Goal: Task Accomplishment & Management: Manage account settings

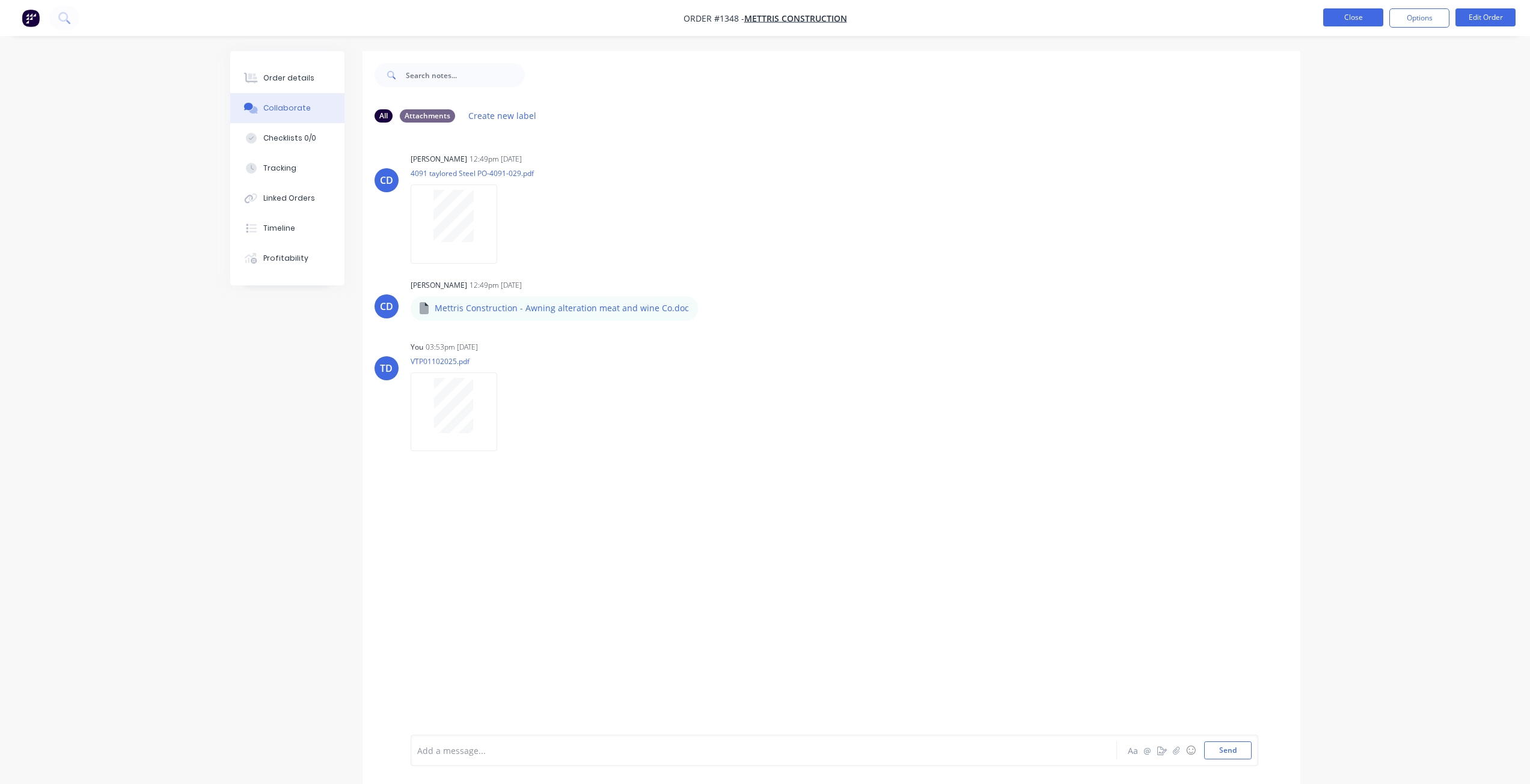
click at [1345, 18] on button "Close" at bounding box center [1353, 17] width 60 height 18
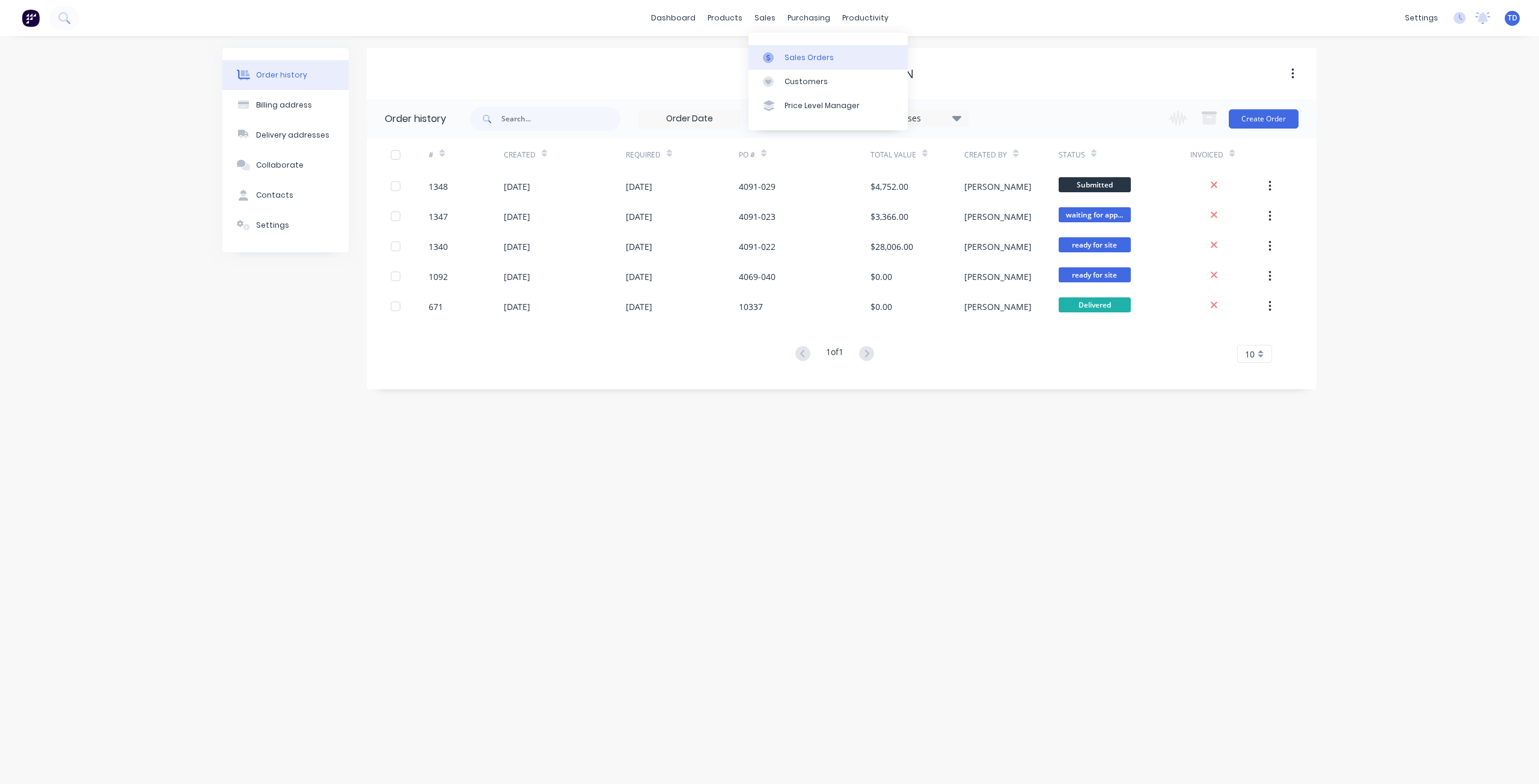
click at [791, 63] on link "Sales Orders" at bounding box center [828, 56] width 160 height 24
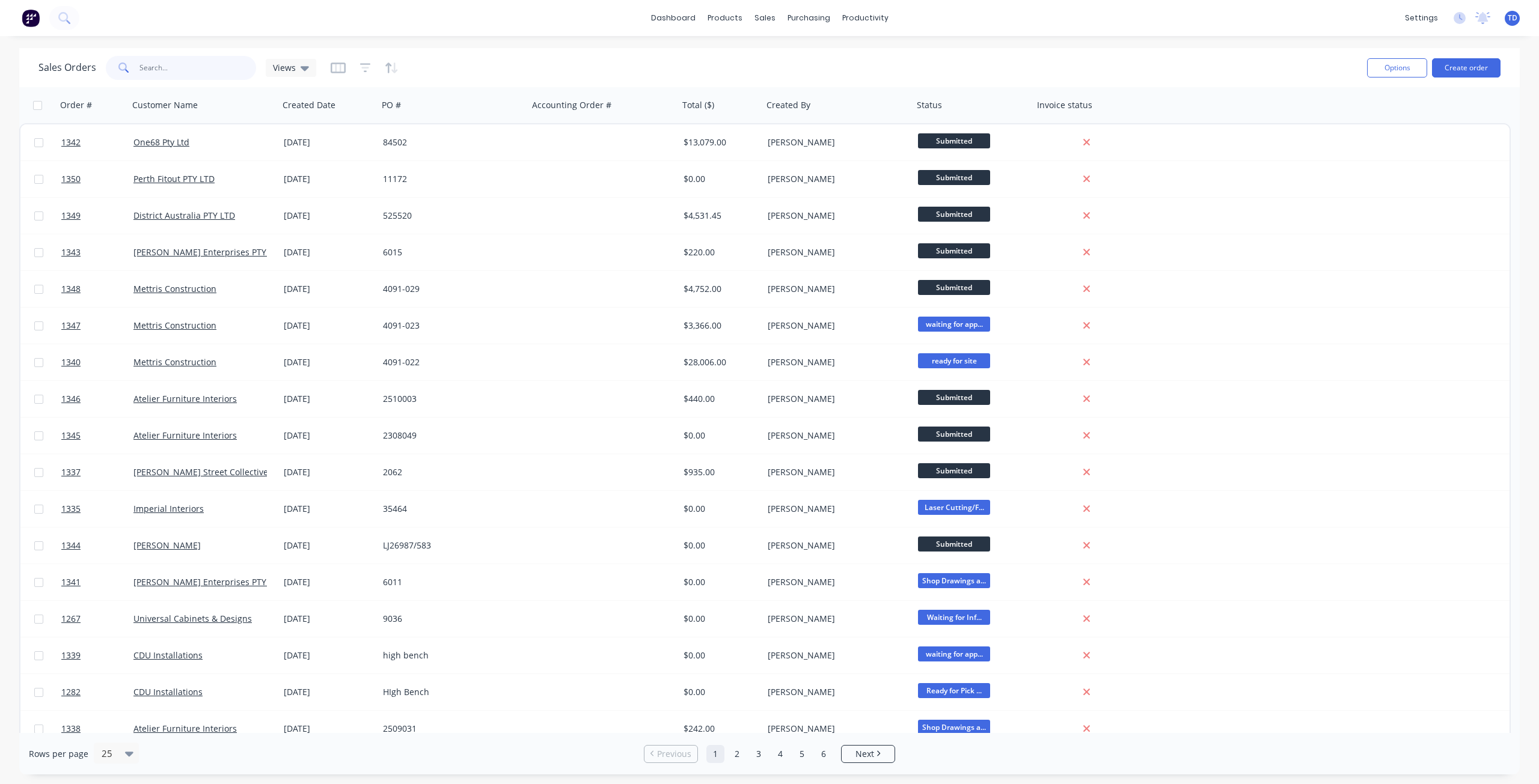
click at [184, 70] on input "text" at bounding box center [198, 67] width 118 height 24
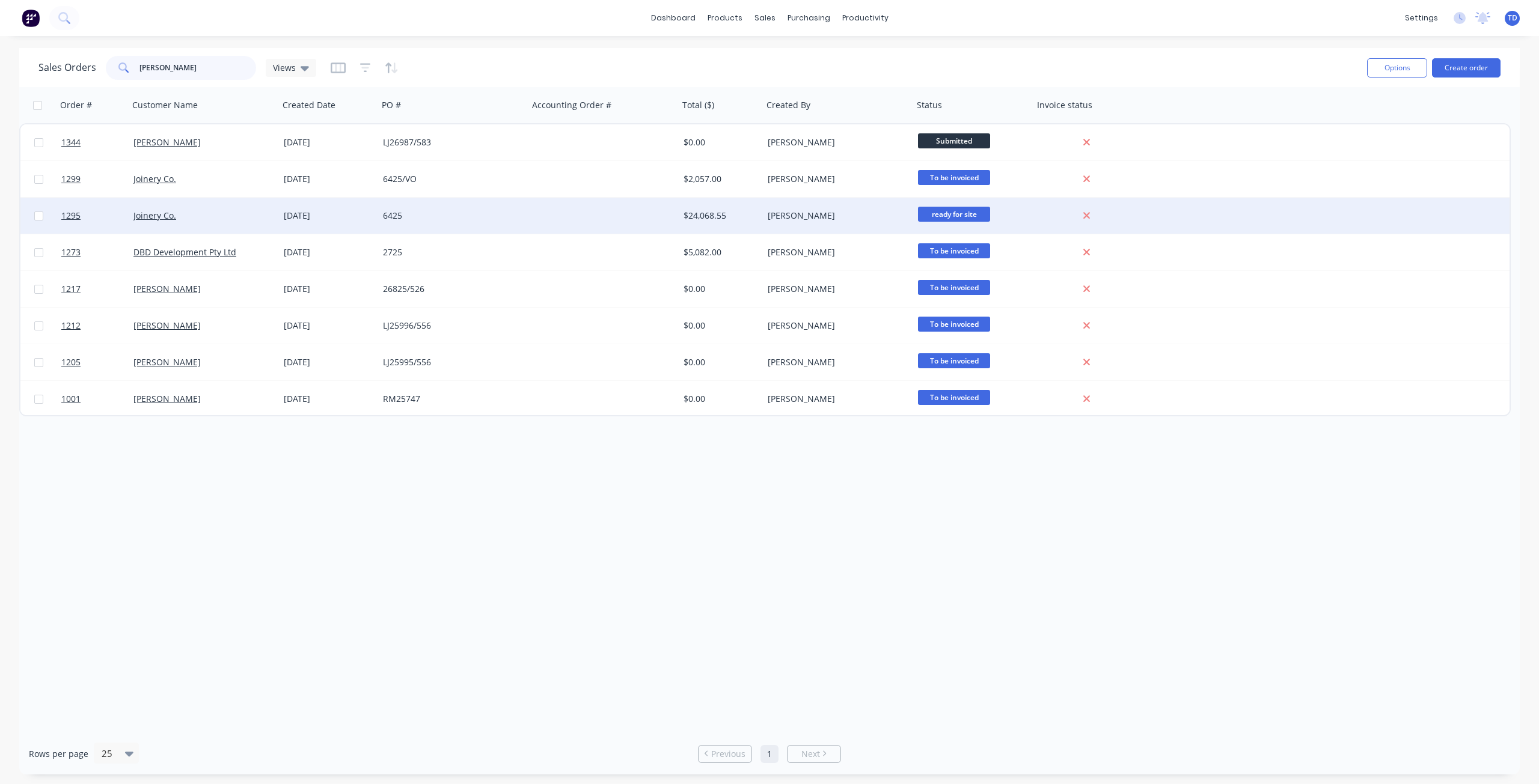
type input "[PERSON_NAME]"
click at [240, 219] on div "Joinery Co." at bounding box center [201, 215] width 134 height 12
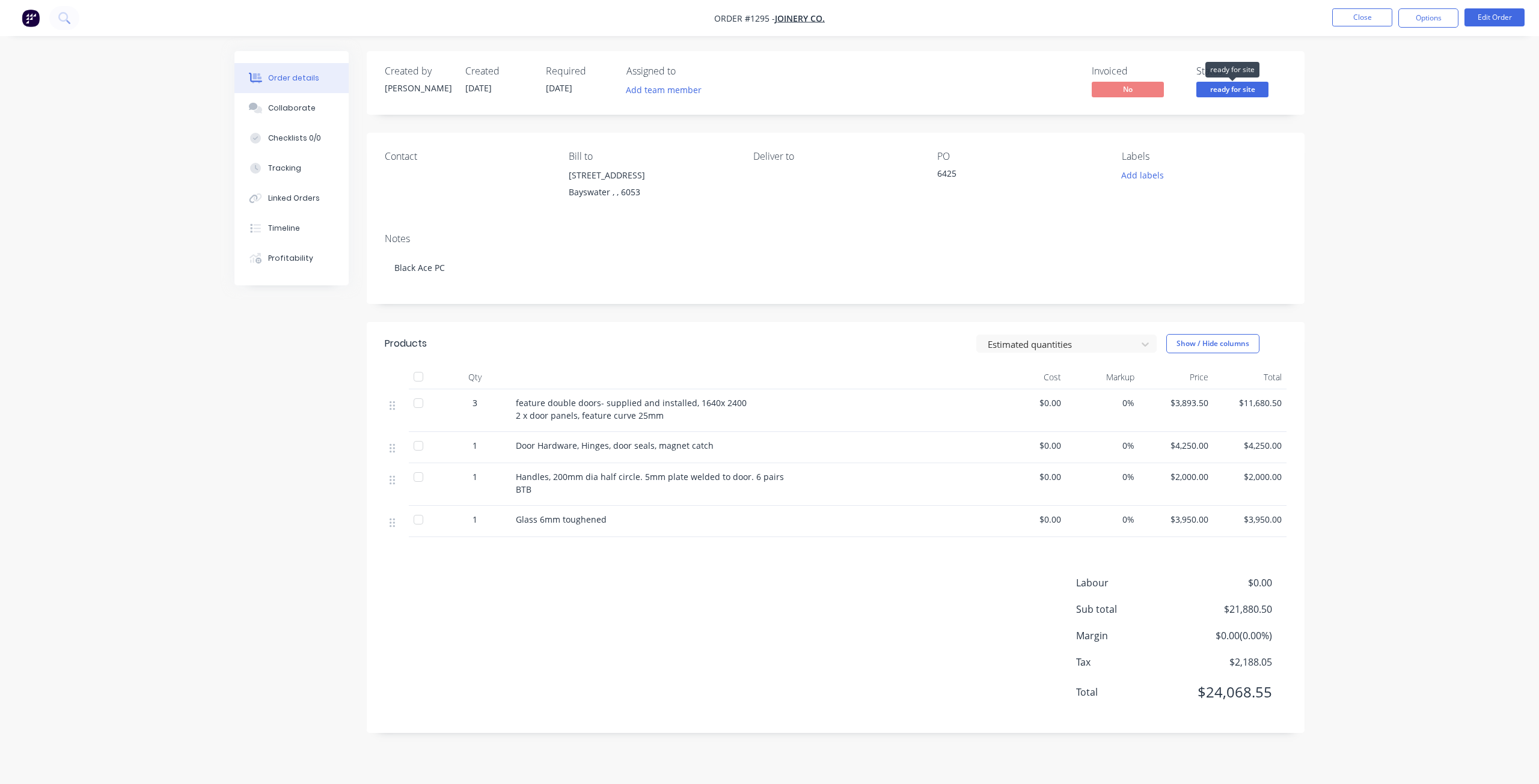
click at [1246, 87] on span "ready for site" at bounding box center [1232, 89] width 72 height 15
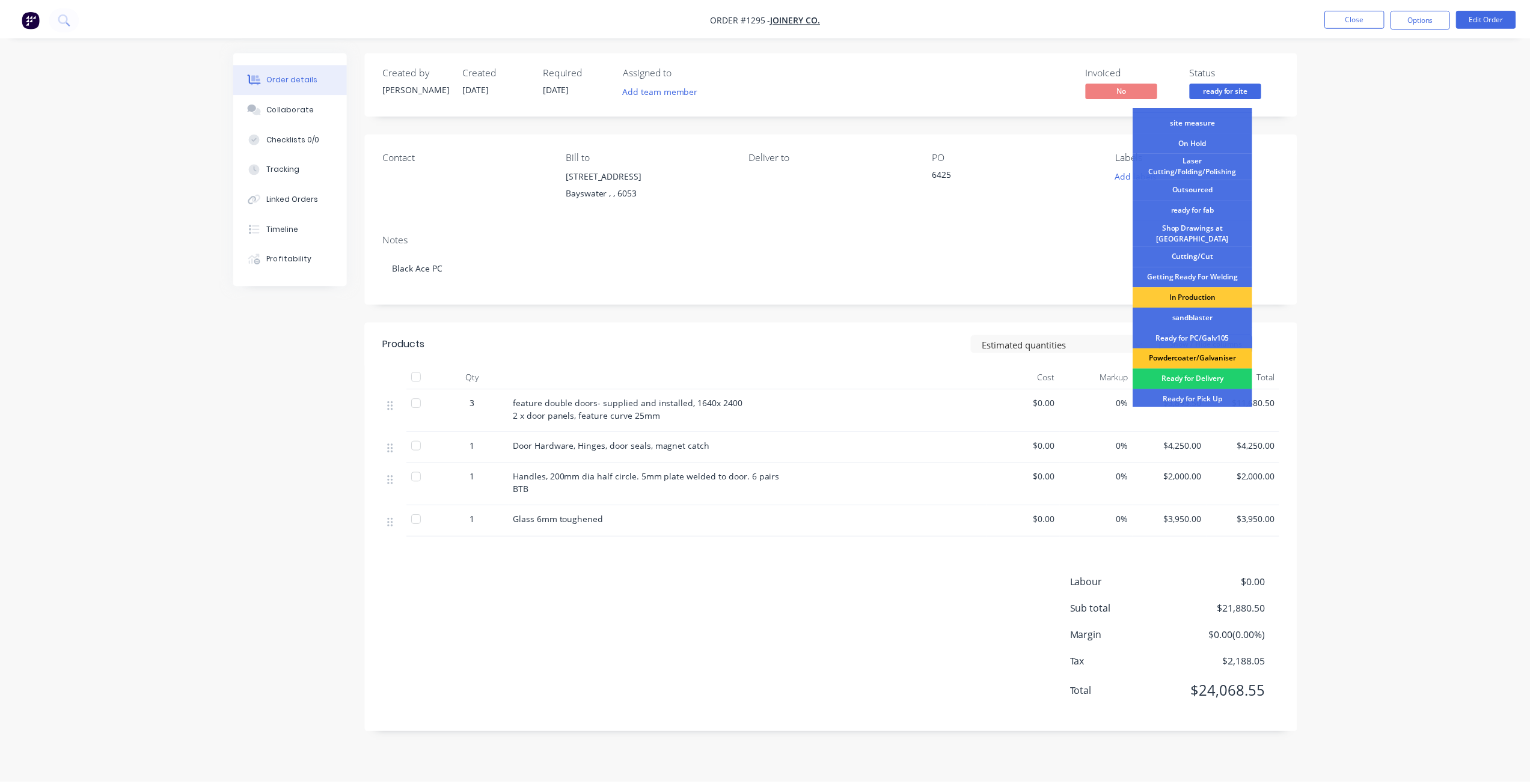
scroll to position [57, 0]
click at [1195, 347] on div "Powdercoater/Galvaniser" at bounding box center [1199, 357] width 120 height 20
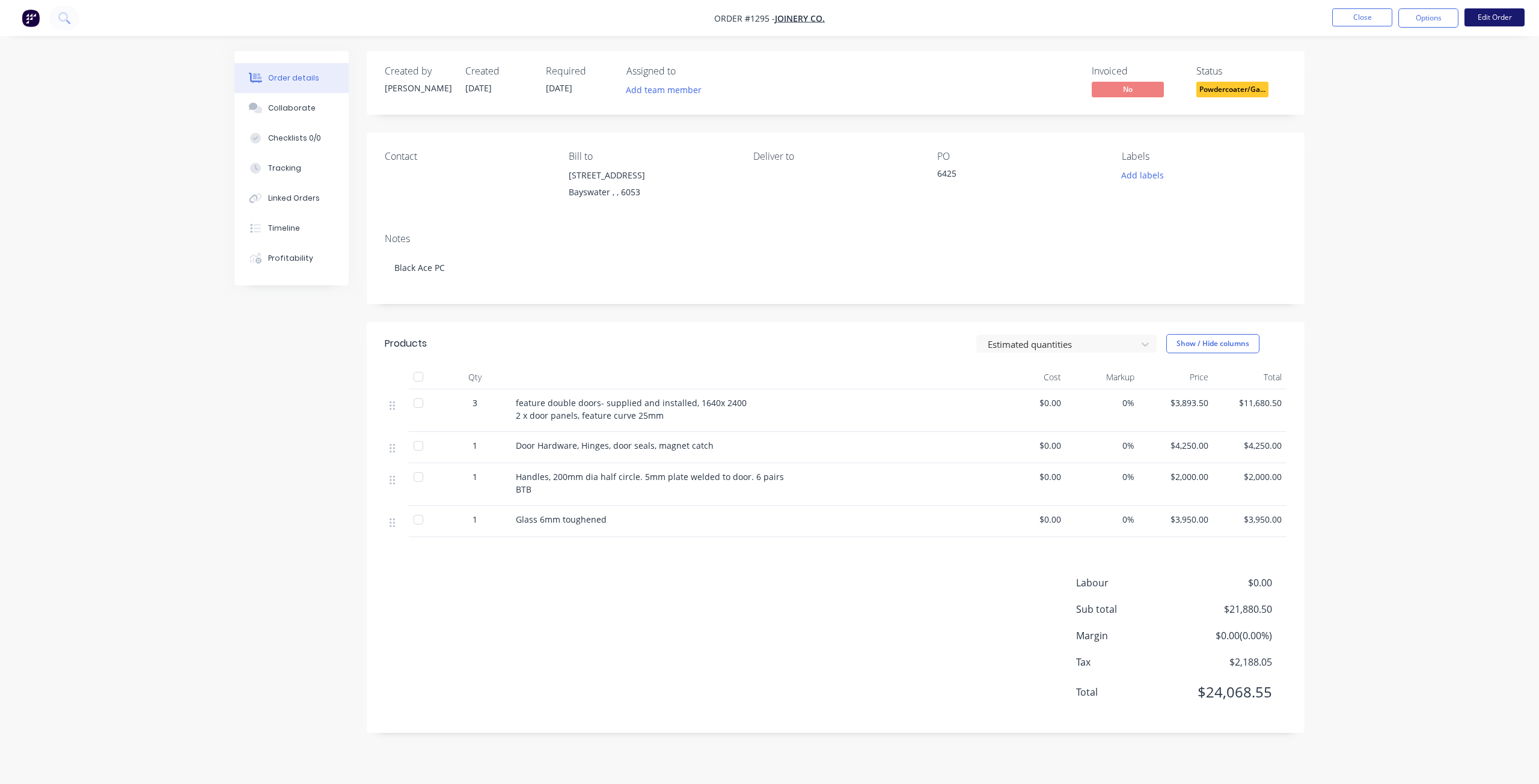
click at [1500, 17] on button "Edit Order" at bounding box center [1494, 17] width 60 height 18
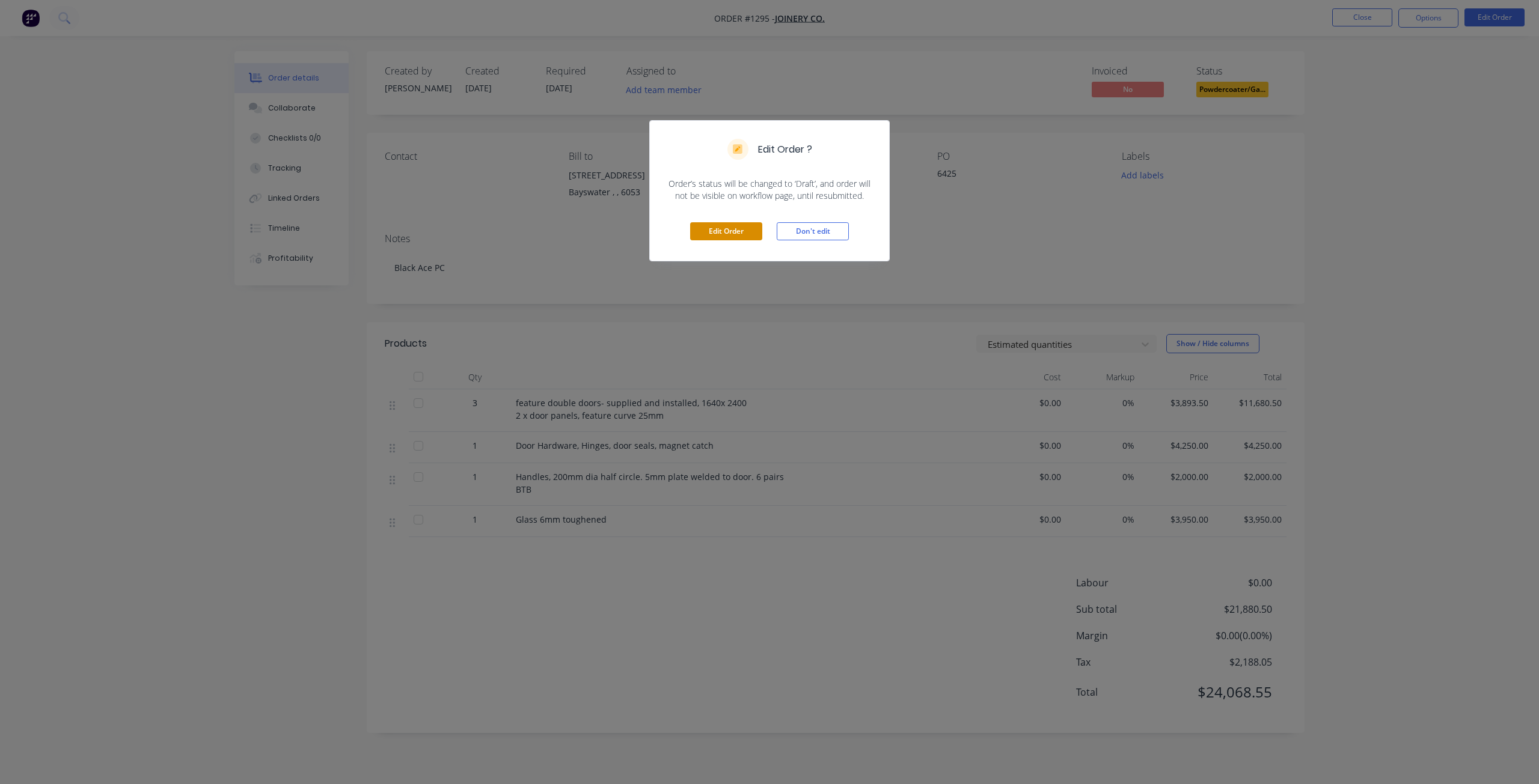
click at [729, 231] on button "Edit Order" at bounding box center [726, 231] width 72 height 18
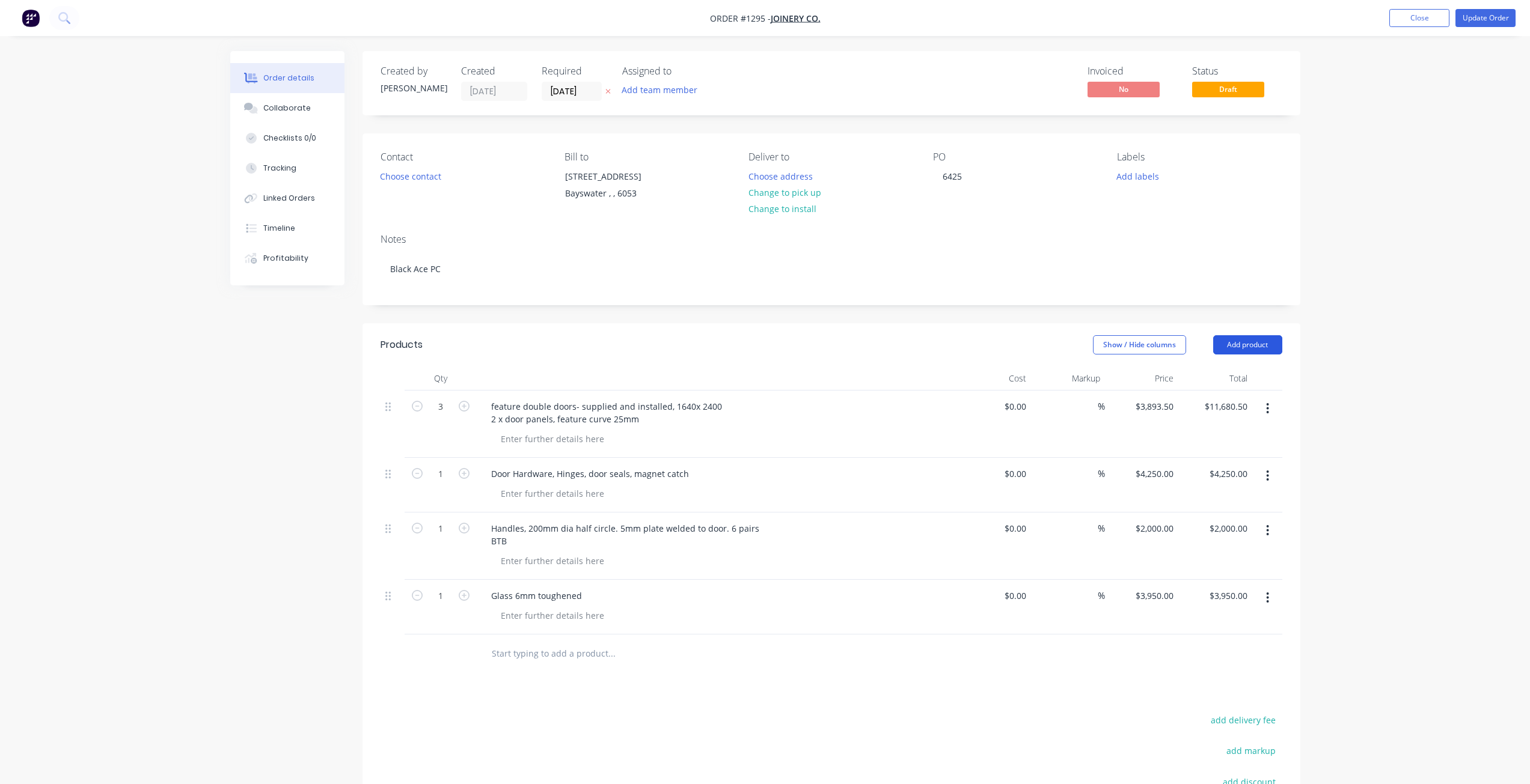
click at [1243, 344] on button "Add product" at bounding box center [1248, 345] width 69 height 19
click at [1205, 395] on div "Basic product" at bounding box center [1225, 400] width 93 height 17
click at [1246, 340] on button "Add product" at bounding box center [1248, 345] width 69 height 19
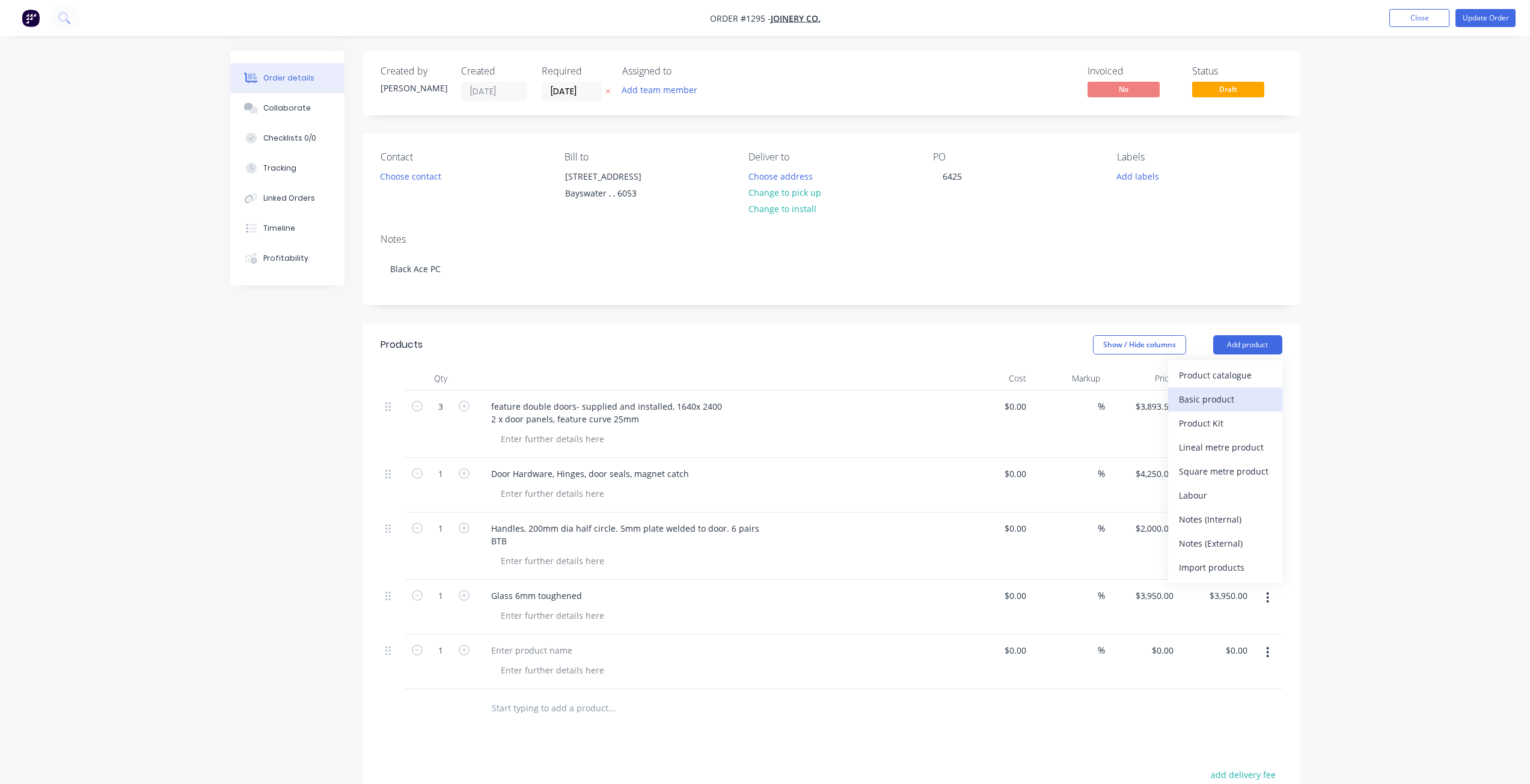
click at [1225, 403] on div "Basic product" at bounding box center [1225, 400] width 93 height 17
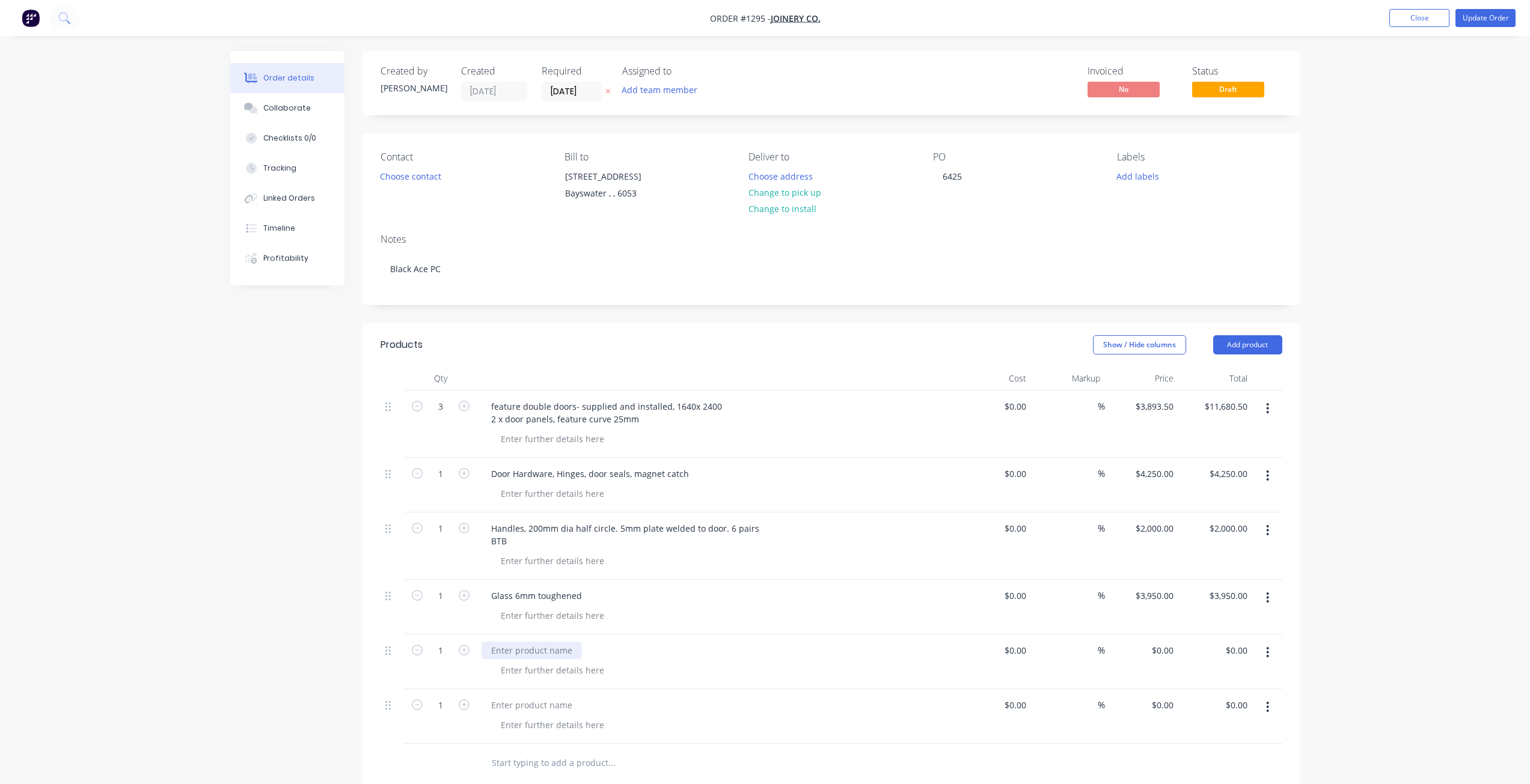
click at [528, 656] on div at bounding box center [532, 650] width 100 height 17
click at [467, 703] on icon "button" at bounding box center [464, 705] width 11 height 11
type input "2"
click at [514, 704] on div at bounding box center [532, 706] width 100 height 17
click at [1375, 205] on div "Order details Collaborate Checklists 0/0 Tracking Linked Orders Timeline Profit…" at bounding box center [765, 545] width 1530 height 1090
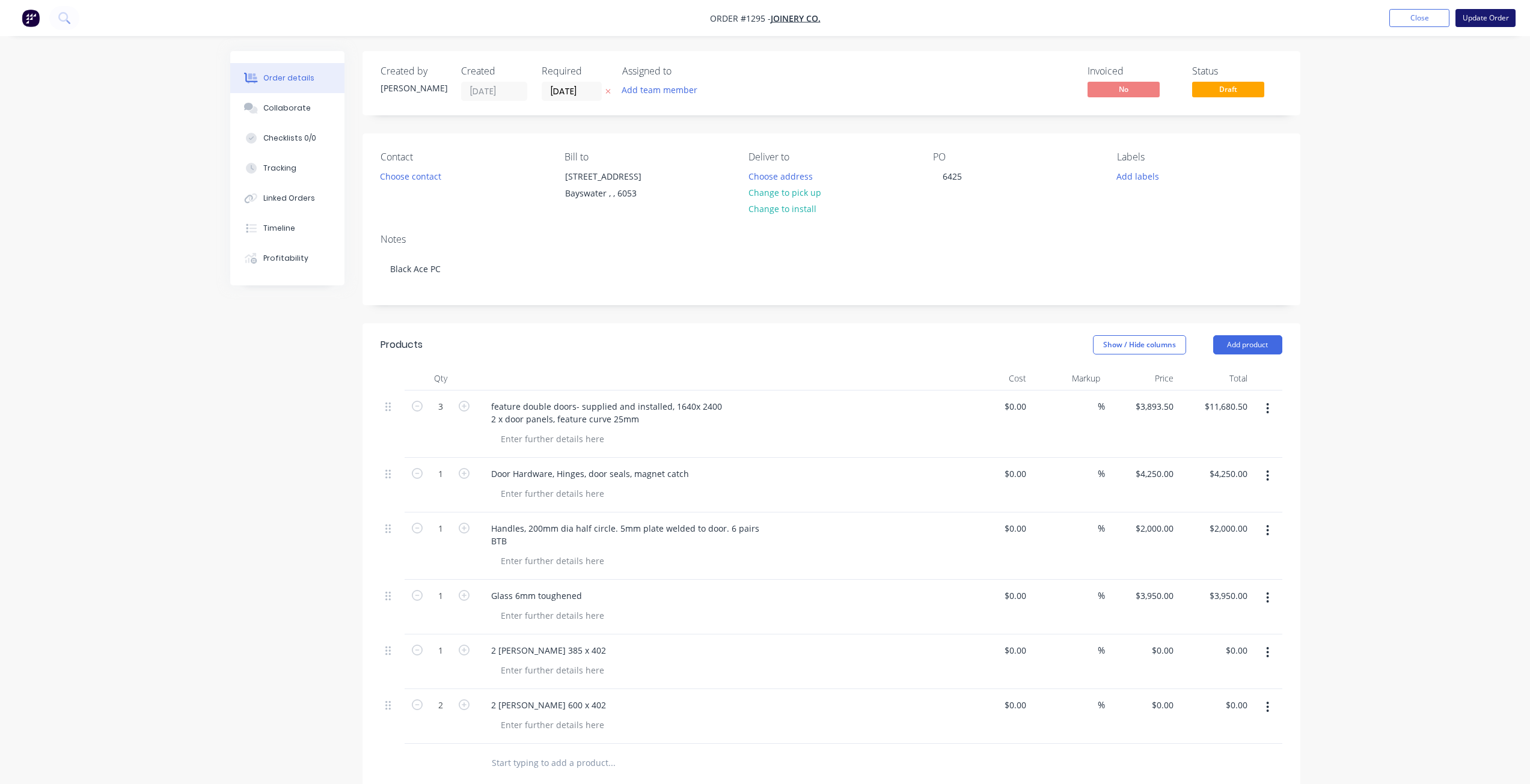
click at [1483, 13] on button "Update Order" at bounding box center [1485, 17] width 60 height 18
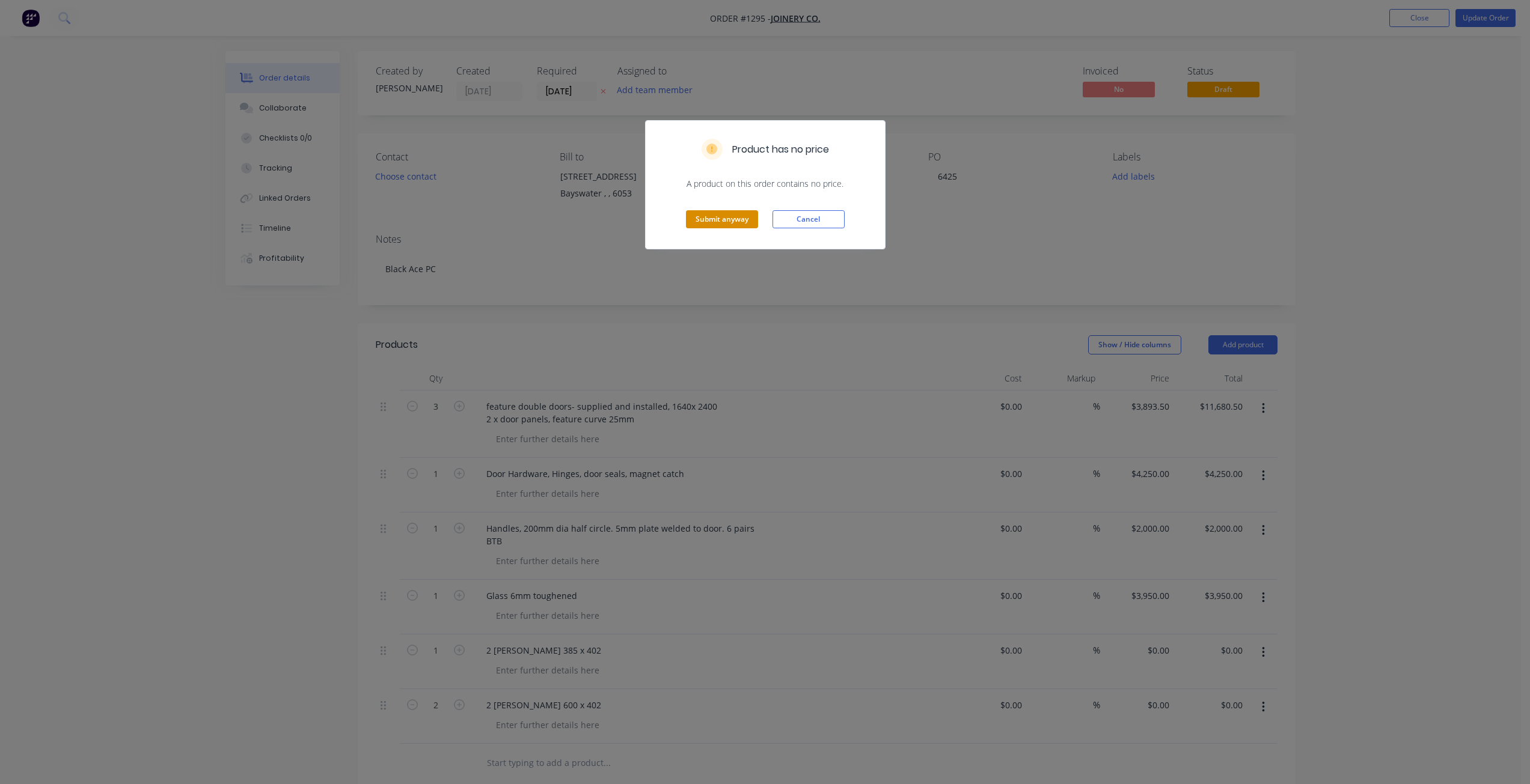
click at [707, 222] on button "Submit anyway" at bounding box center [721, 219] width 72 height 18
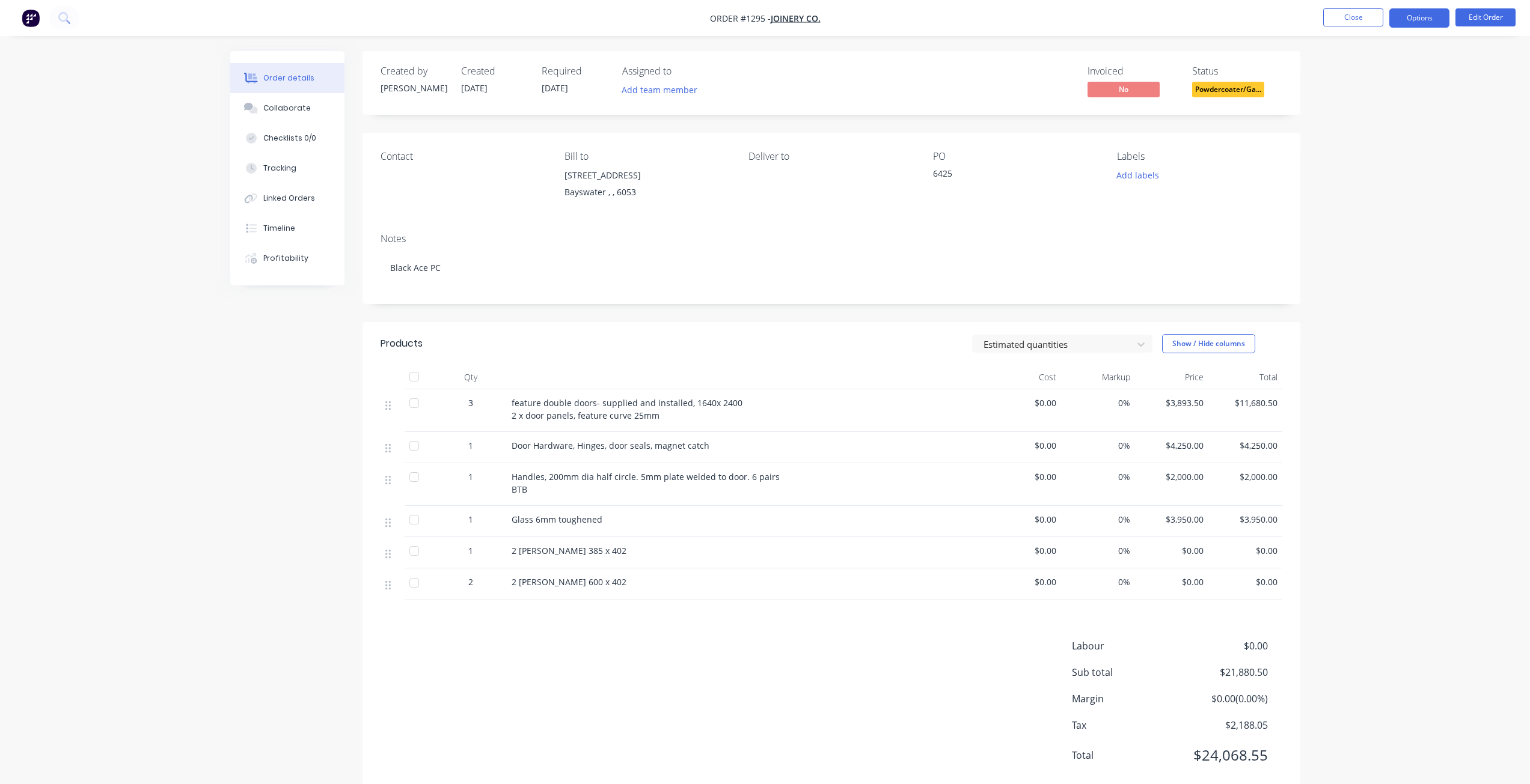
click at [1414, 13] on button "Options" at bounding box center [1419, 18] width 60 height 19
click at [1364, 169] on div "Delivery Docket" at bounding box center [1384, 169] width 111 height 17
click at [1368, 124] on div "Without pricing" at bounding box center [1384, 121] width 111 height 17
click at [1344, 17] on button "Close" at bounding box center [1353, 17] width 60 height 18
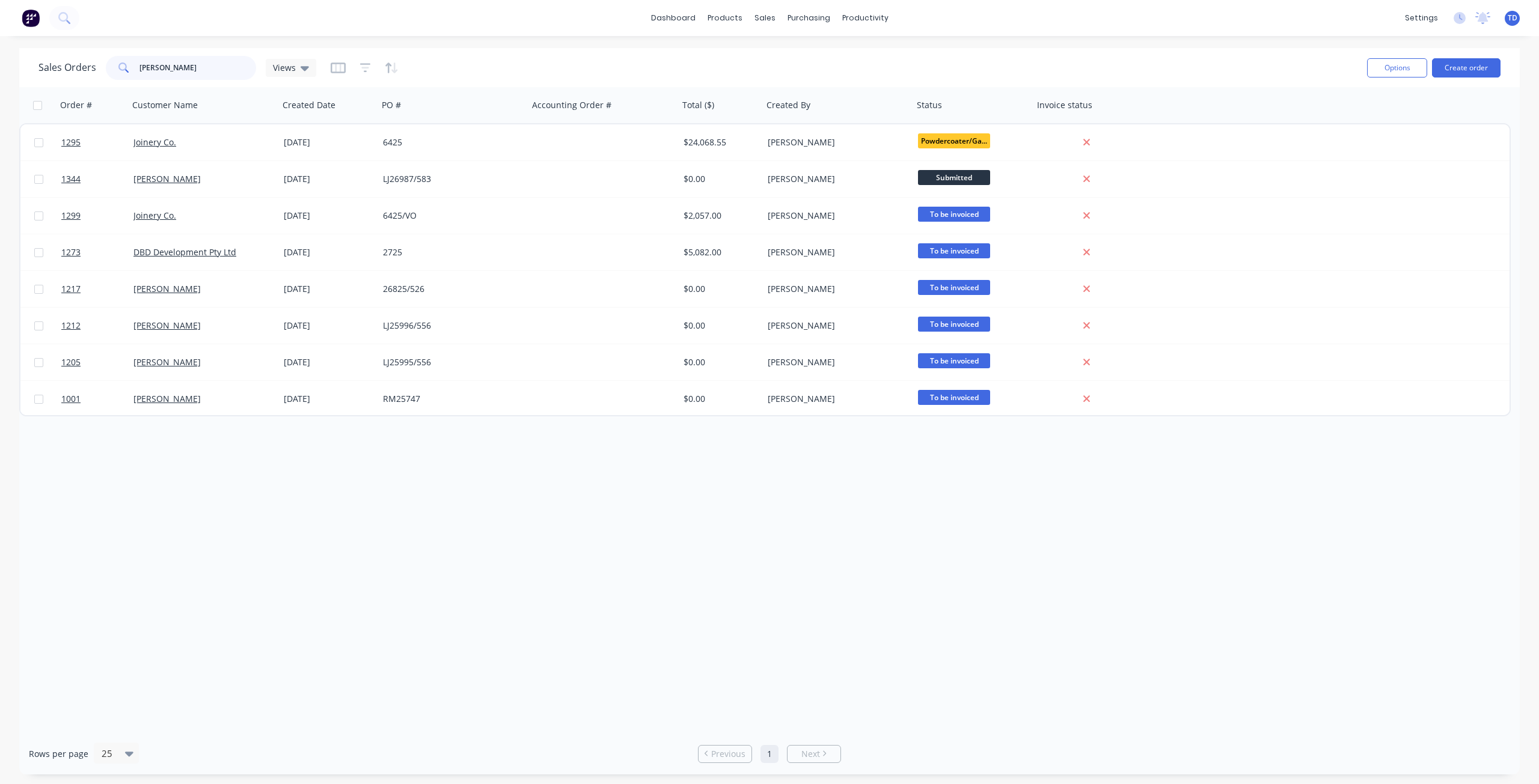
drag, startPoint x: 80, startPoint y: 69, endPoint x: -1, endPoint y: 70, distance: 81.0
click at [0, 70] on html "dashboard products sales purchasing productivity dashboard products Product Cat…" at bounding box center [769, 392] width 1539 height 784
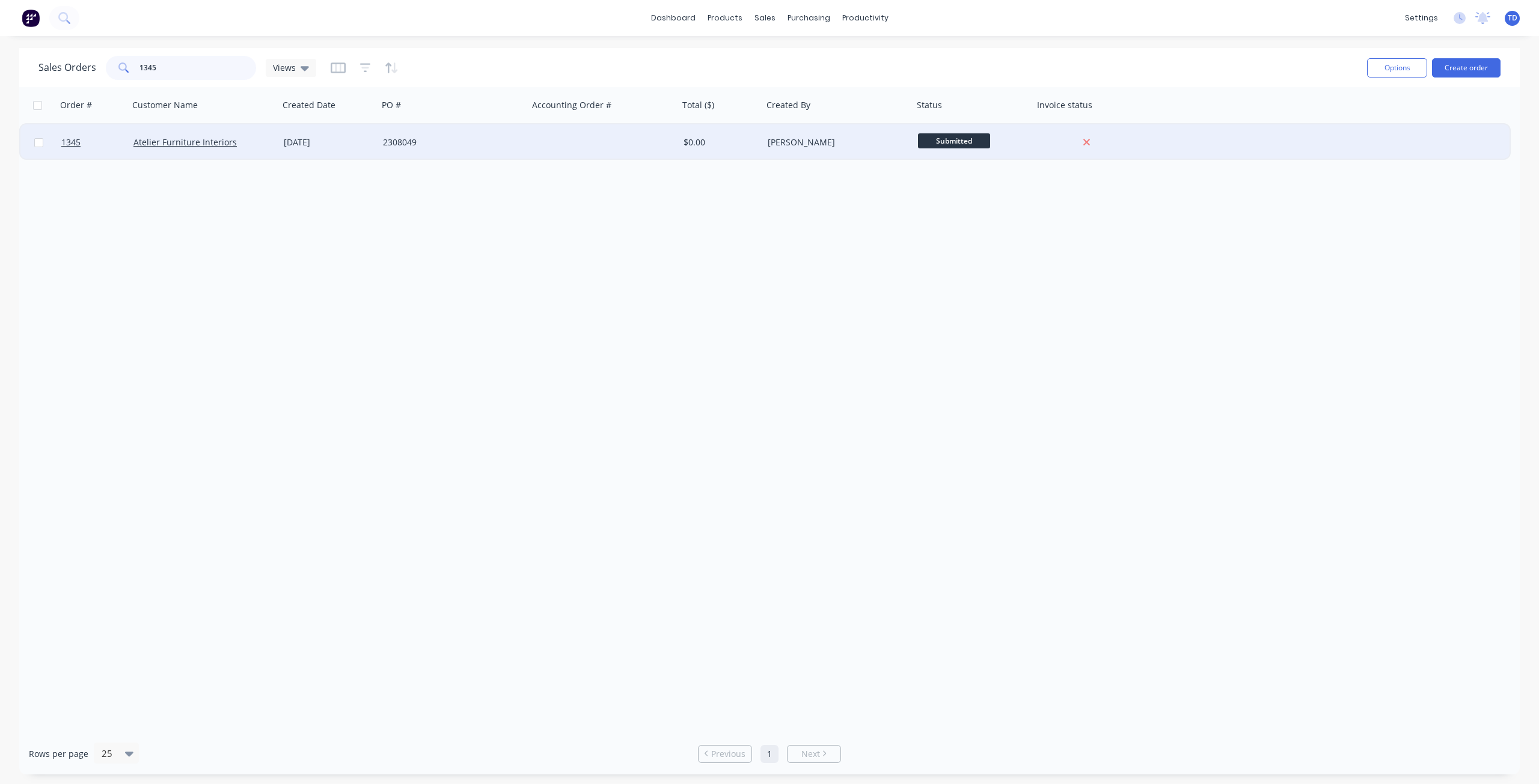
type input "1345"
click at [521, 137] on div "2308049" at bounding box center [452, 142] width 141 height 12
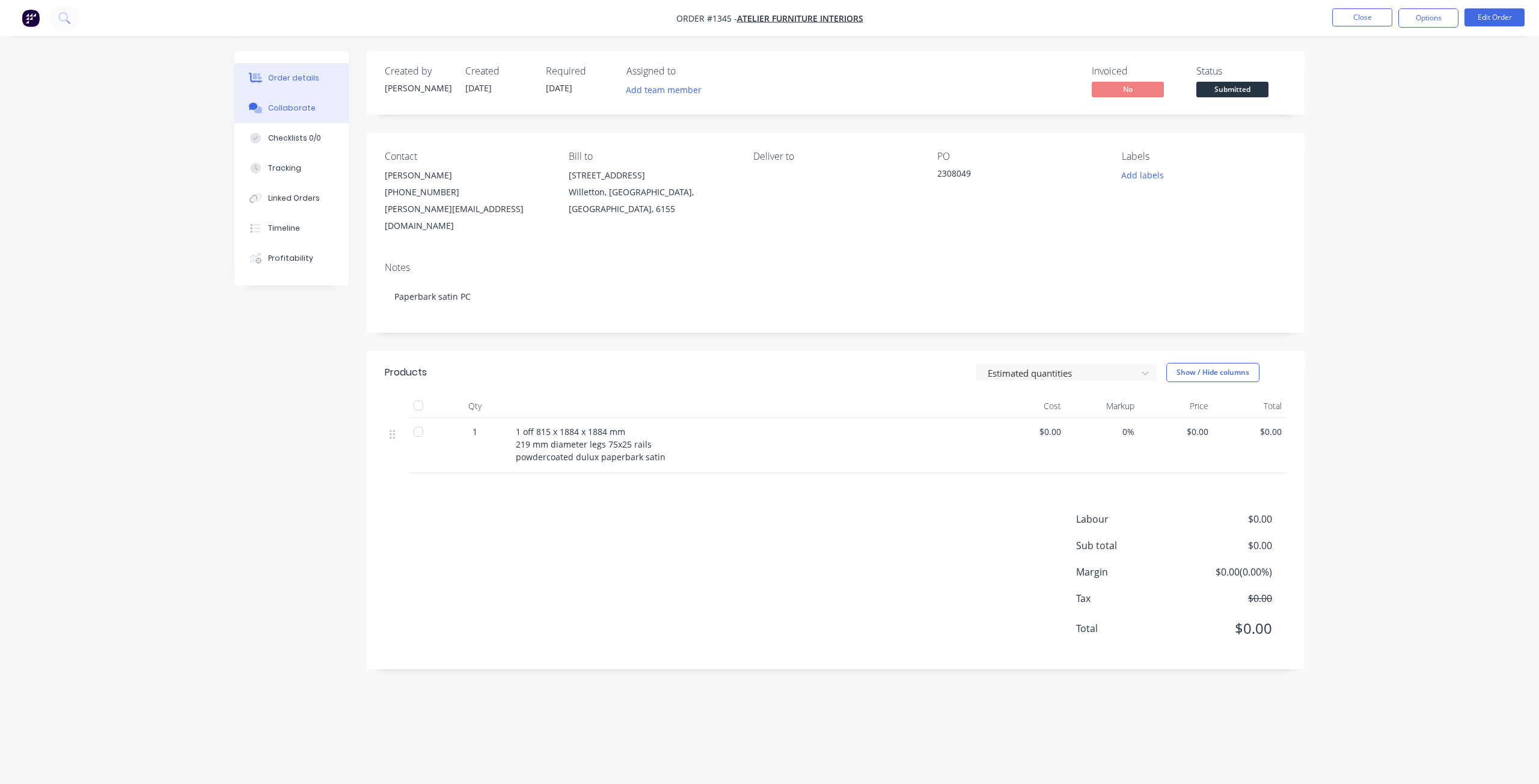
click at [297, 118] on button "Collaborate" at bounding box center [291, 107] width 114 height 30
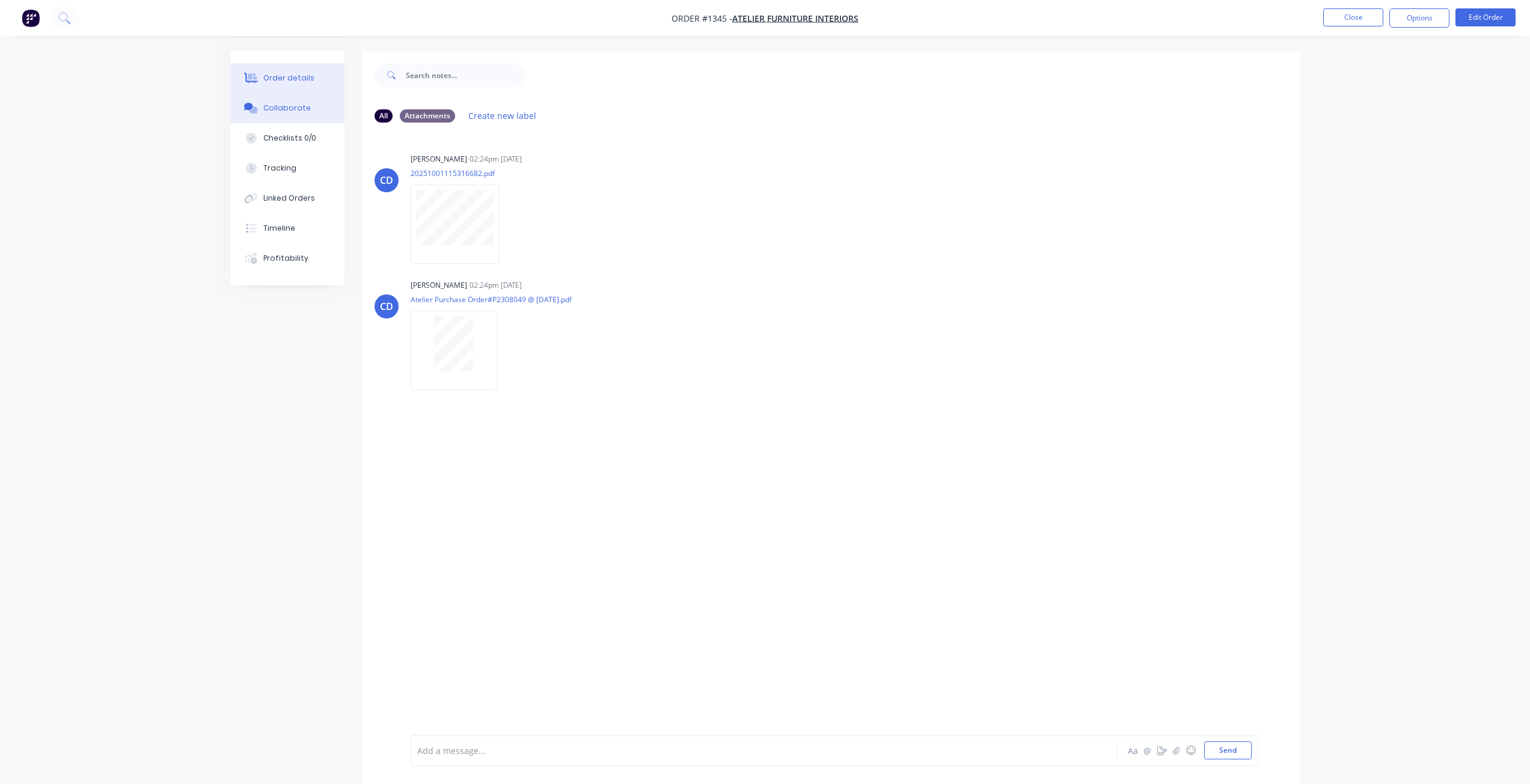
click at [259, 70] on button "Order details" at bounding box center [287, 77] width 114 height 30
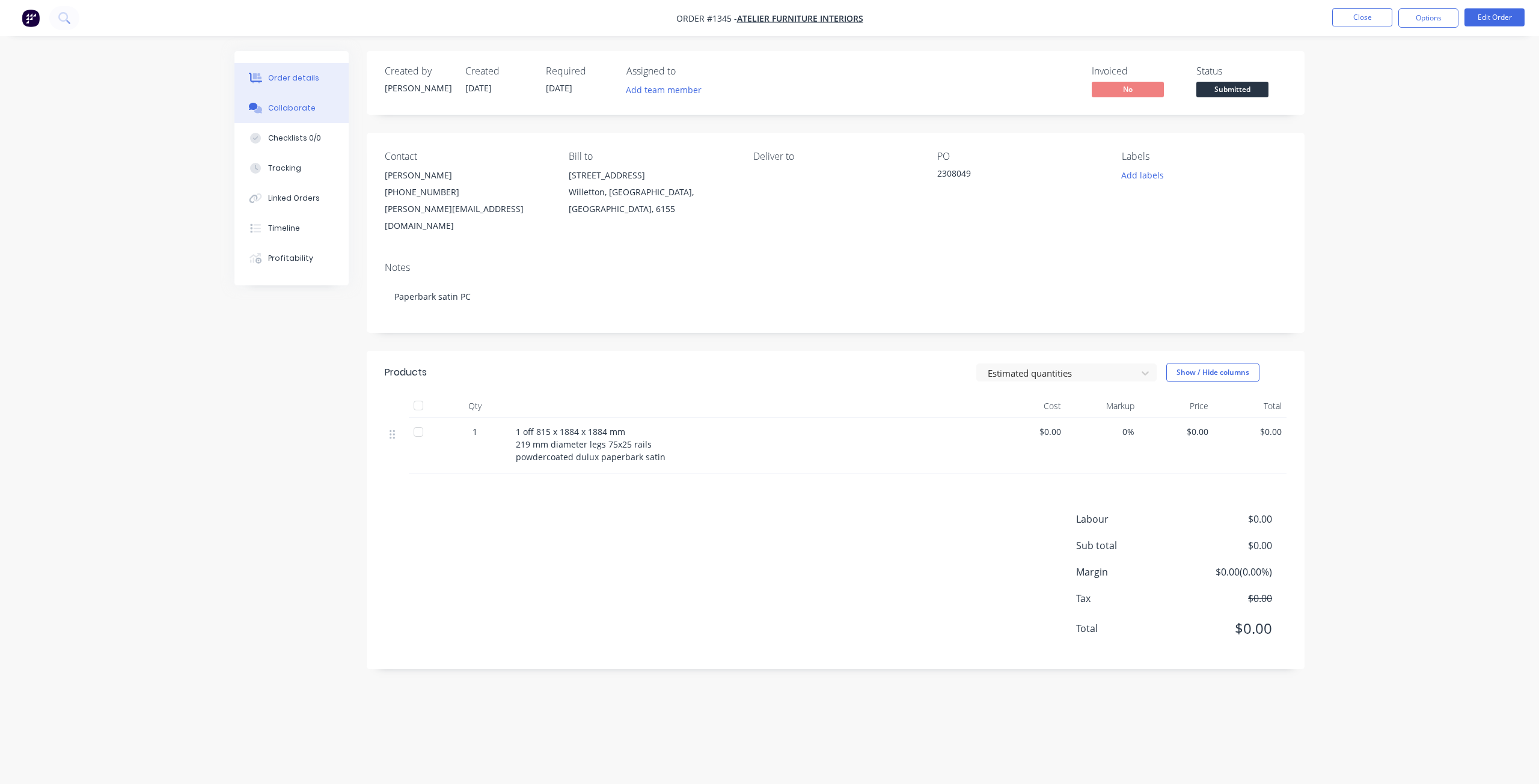
click at [289, 110] on div "Collaborate" at bounding box center [292, 107] width 48 height 11
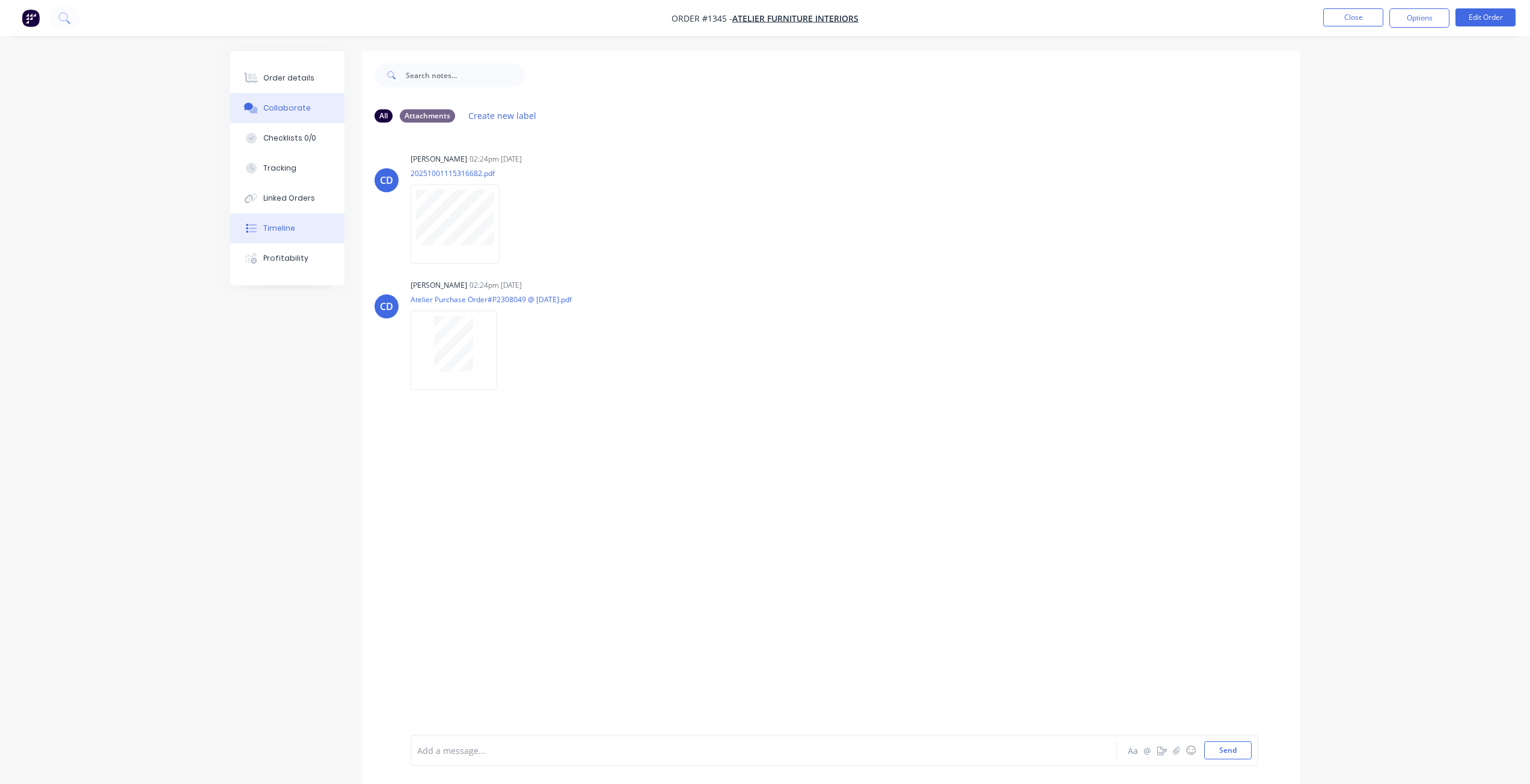
click at [280, 230] on div "Timeline" at bounding box center [278, 228] width 32 height 11
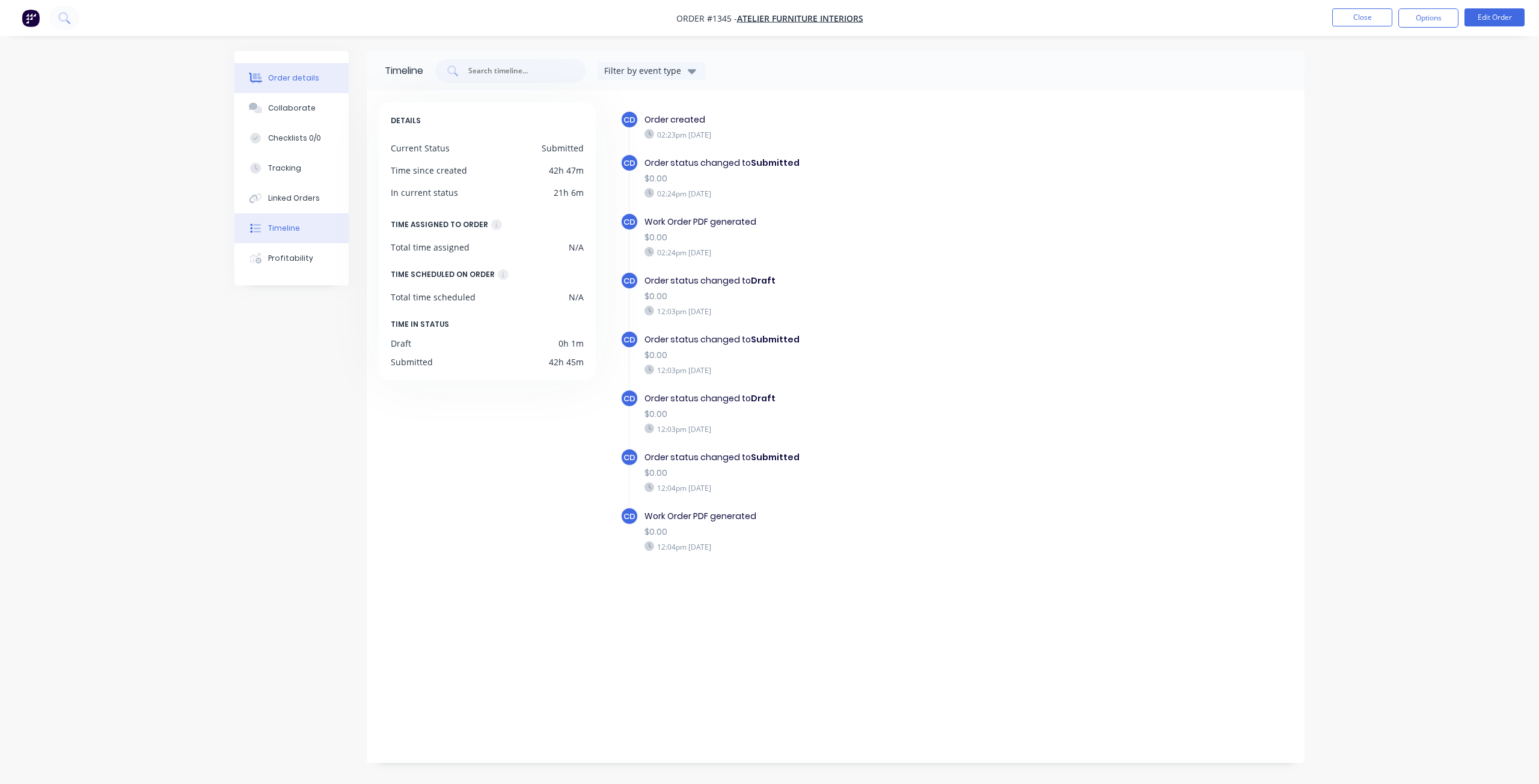
click at [290, 78] on div "Order details" at bounding box center [293, 77] width 51 height 11
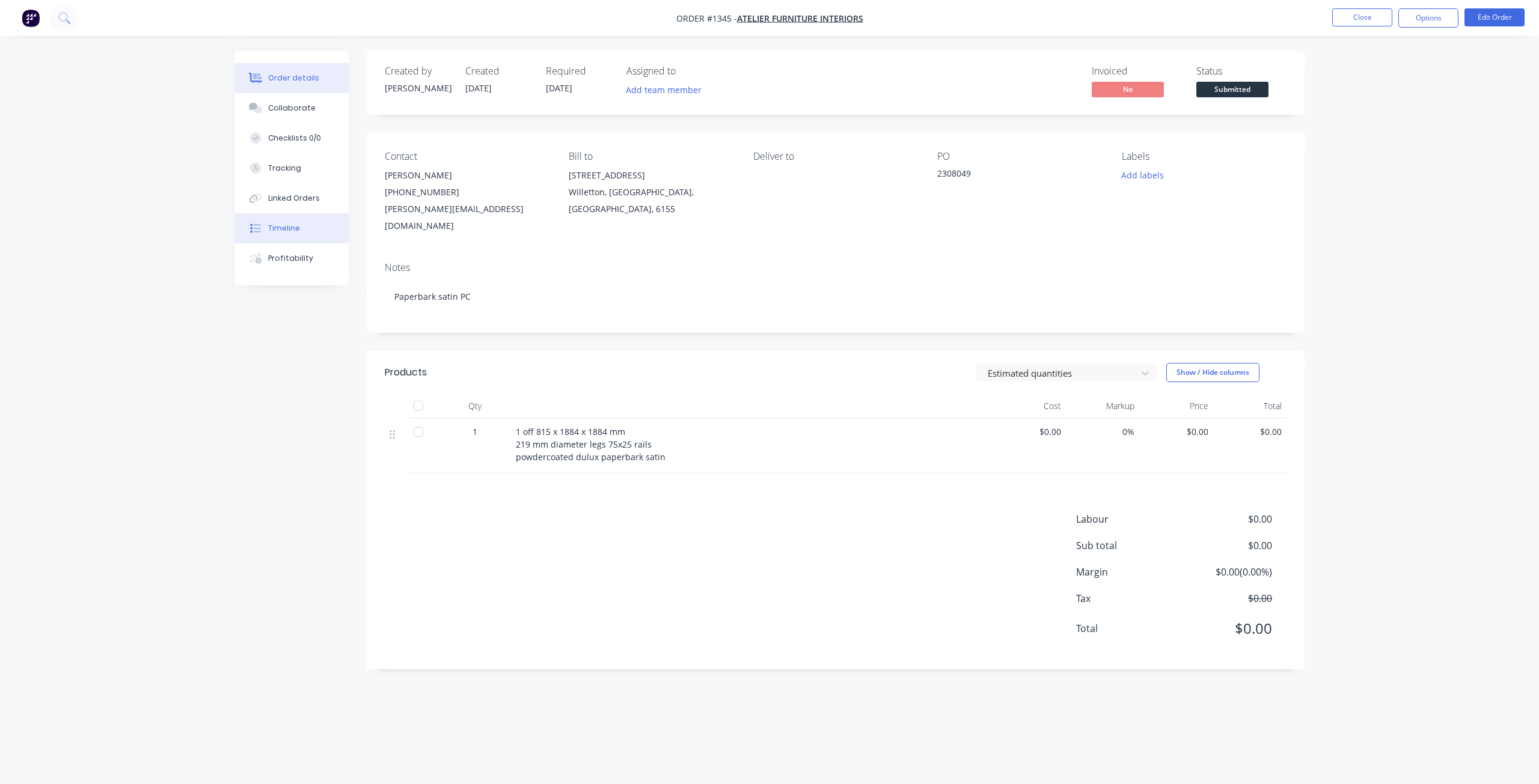
click at [298, 229] on button "Timeline" at bounding box center [291, 228] width 114 height 30
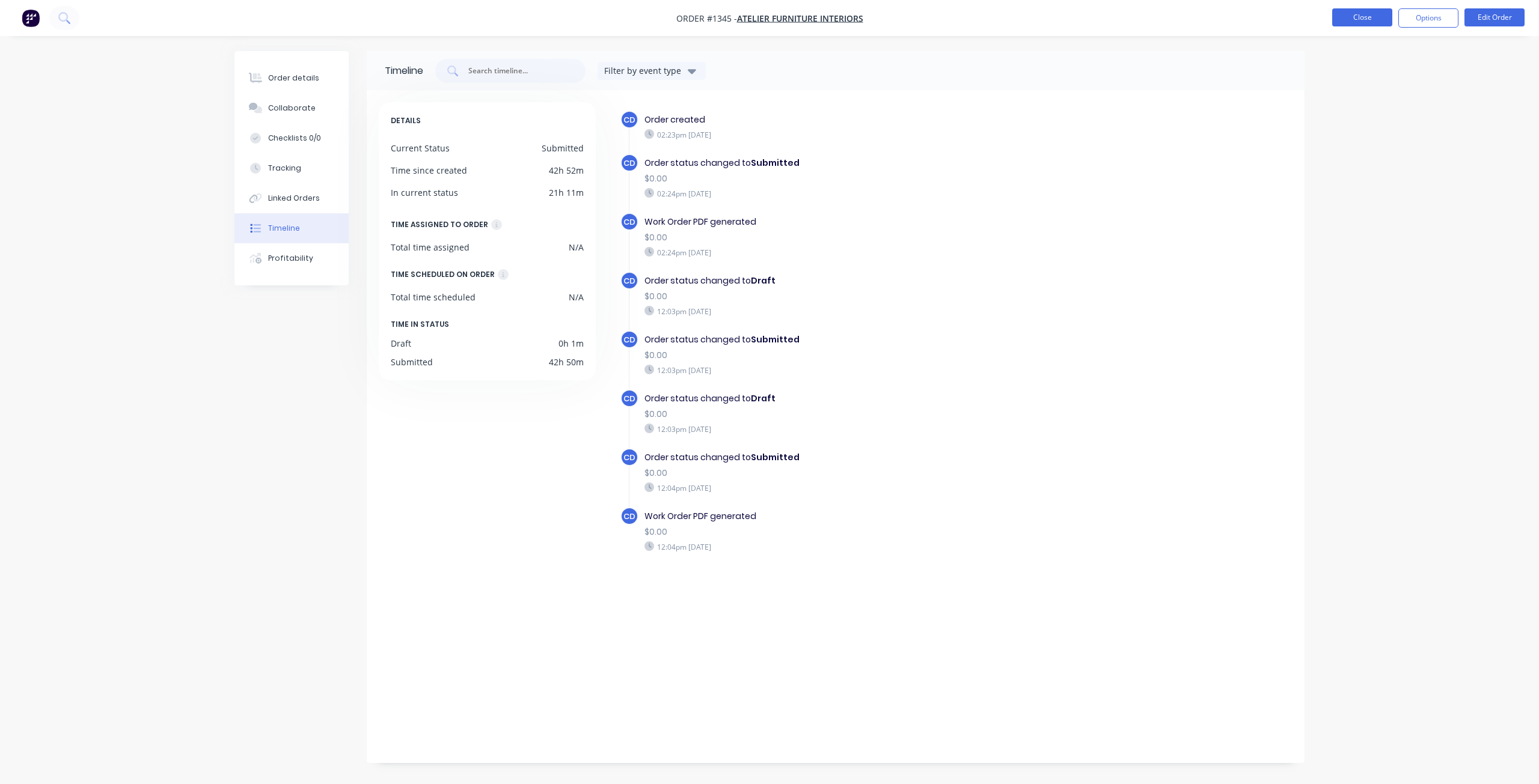
click at [1356, 18] on button "Close" at bounding box center [1362, 17] width 60 height 18
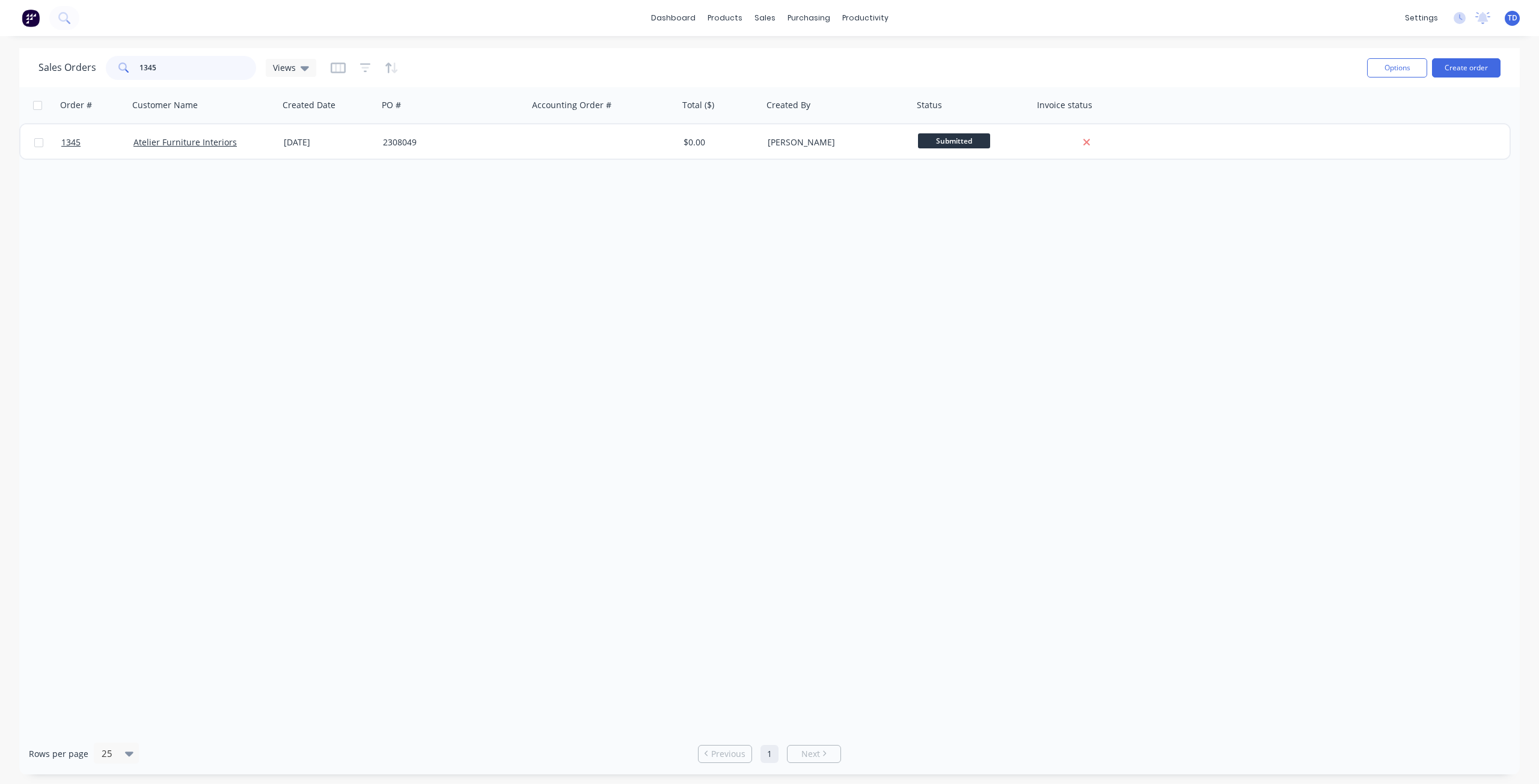
drag, startPoint x: 174, startPoint y: 65, endPoint x: -14, endPoint y: 65, distance: 188.0
click at [0, 65] on html "dashboard products sales purchasing productivity dashboard products Product Cat…" at bounding box center [769, 392] width 1539 height 784
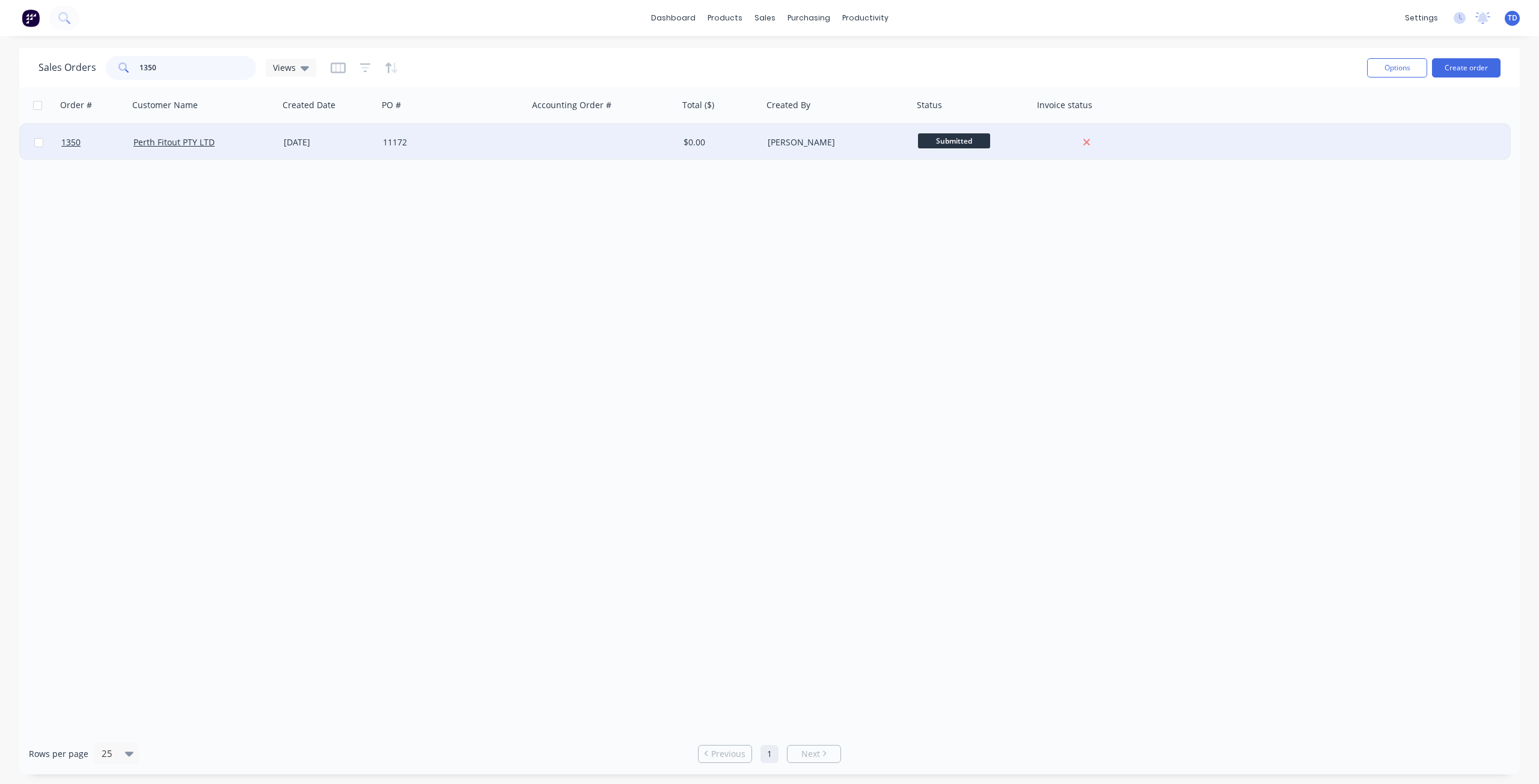
type input "1350"
click at [408, 137] on div "11172" at bounding box center [450, 142] width 134 height 12
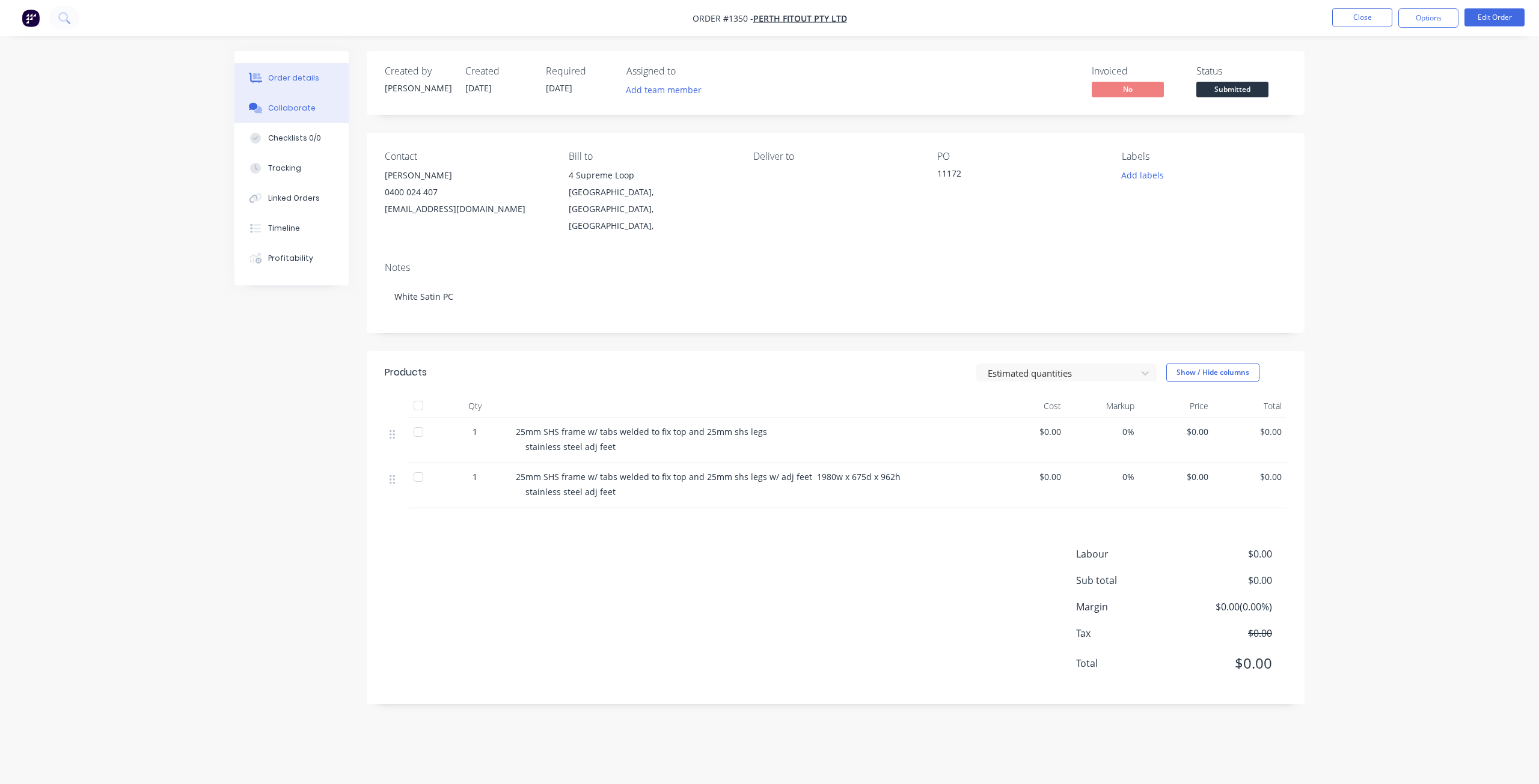
click at [285, 106] on div "Collaborate" at bounding box center [292, 107] width 48 height 11
